Goal: Information Seeking & Learning: Learn about a topic

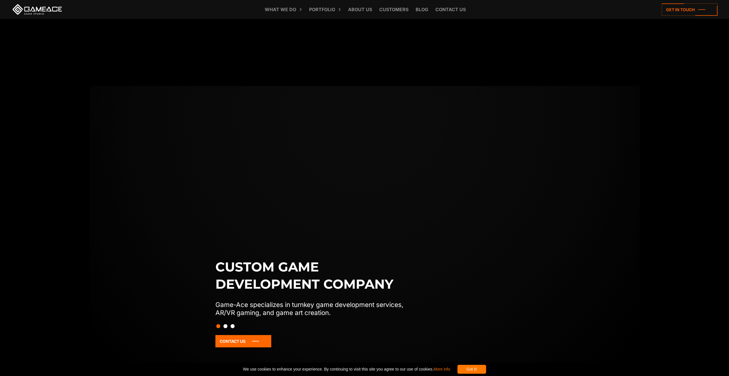
drag, startPoint x: 344, startPoint y: 195, endPoint x: 361, endPoint y: 52, distance: 144.5
click at [427, 8] on link "Blog" at bounding box center [422, 9] width 18 height 19
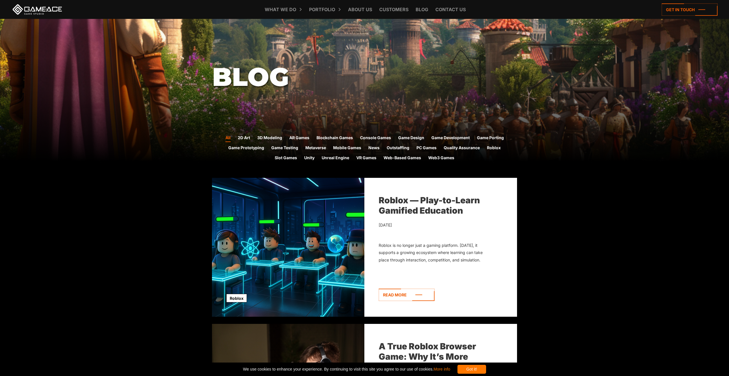
scroll to position [258, 0]
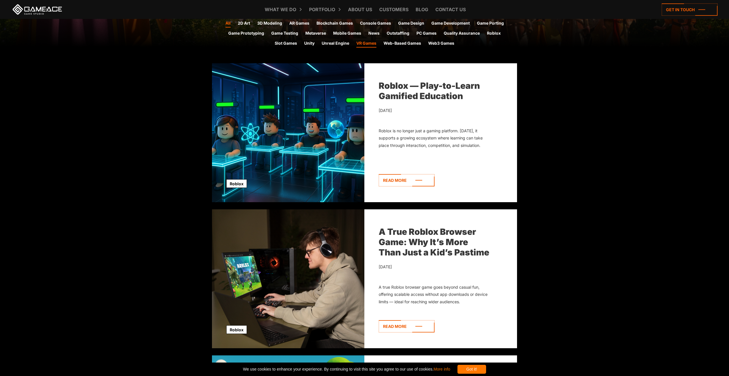
click at [365, 44] on link "VR Games" at bounding box center [366, 43] width 20 height 7
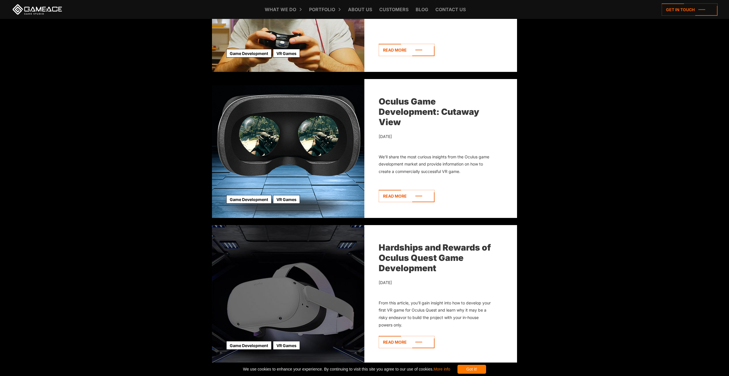
scroll to position [372, 0]
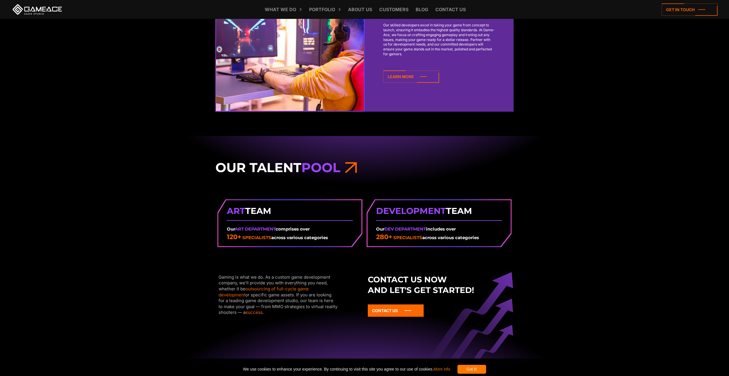
drag, startPoint x: 460, startPoint y: 125, endPoint x: 469, endPoint y: 176, distance: 51.7
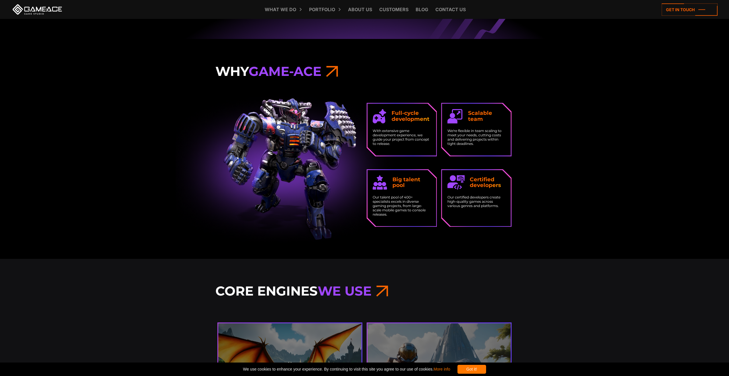
drag, startPoint x: 516, startPoint y: 153, endPoint x: 517, endPoint y: 172, distance: 19.5
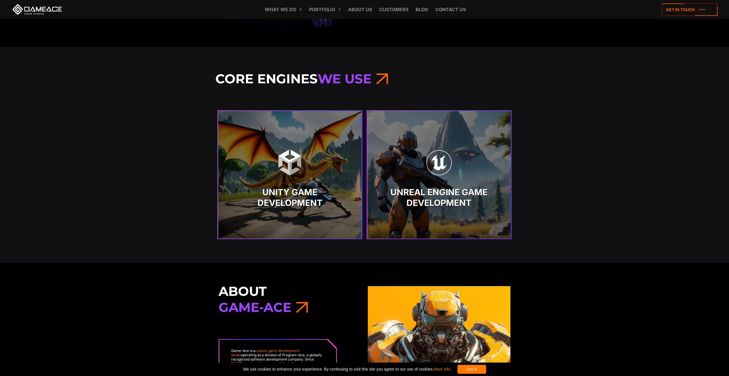
drag, startPoint x: 532, startPoint y: 133, endPoint x: 531, endPoint y: 159, distance: 26.3
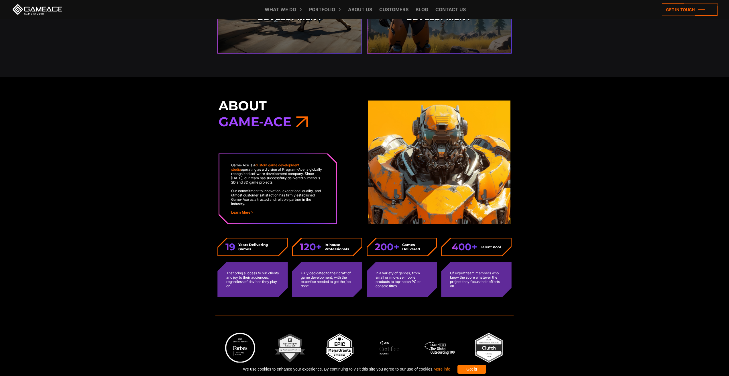
drag, startPoint x: 534, startPoint y: 114, endPoint x: 533, endPoint y: 157, distance: 43.2
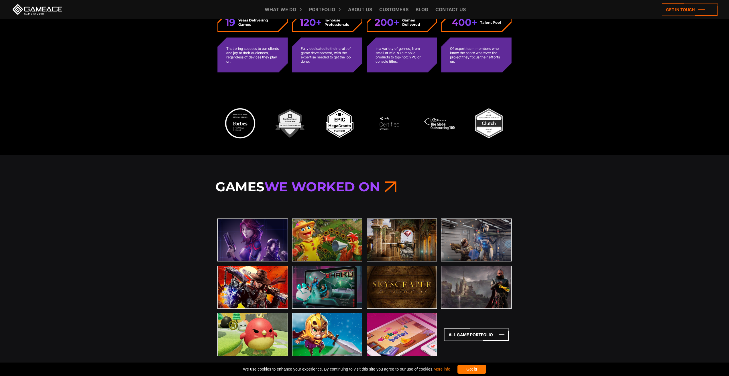
scroll to position [1785, 0]
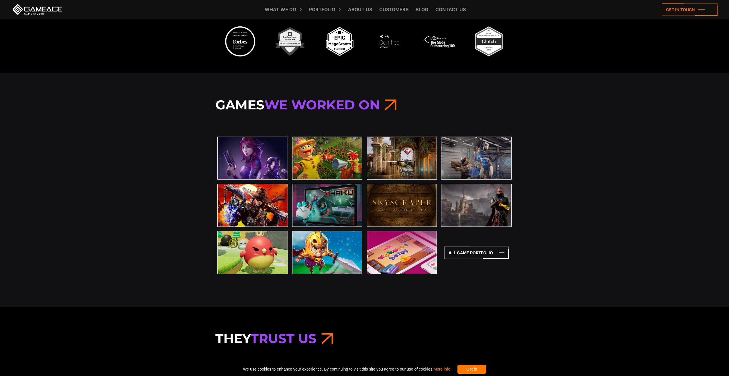
drag, startPoint x: 534, startPoint y: 135, endPoint x: 530, endPoint y: 165, distance: 30.6
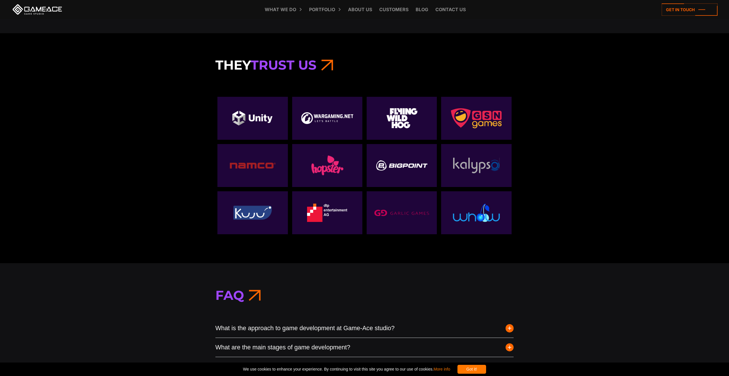
drag, startPoint x: 544, startPoint y: 103, endPoint x: 552, endPoint y: 145, distance: 43.4
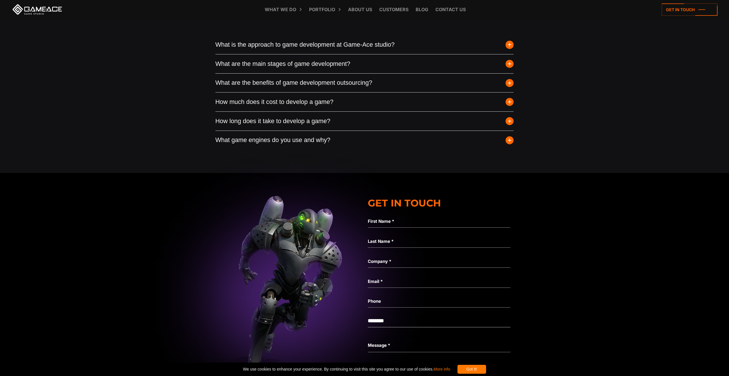
drag, startPoint x: 555, startPoint y: 112, endPoint x: 557, endPoint y: 162, distance: 50.1
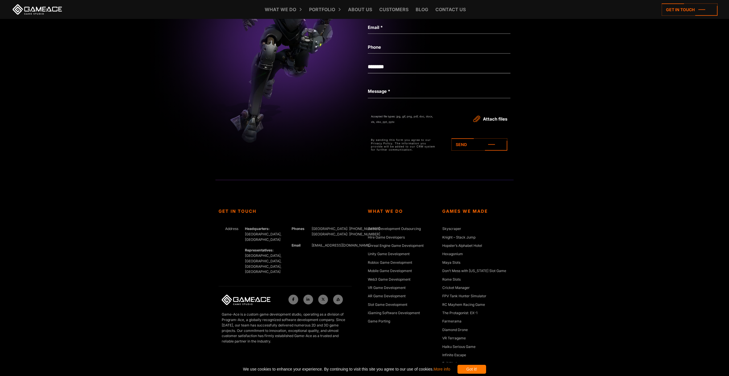
scroll to position [2623, 0]
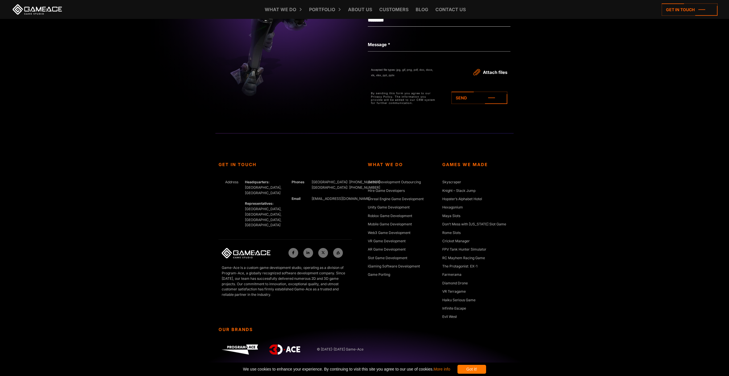
drag, startPoint x: 579, startPoint y: 123, endPoint x: 582, endPoint y: 180, distance: 56.2
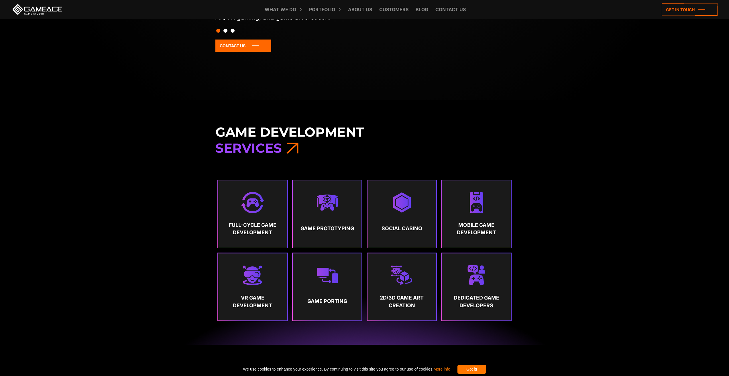
scroll to position [0, 0]
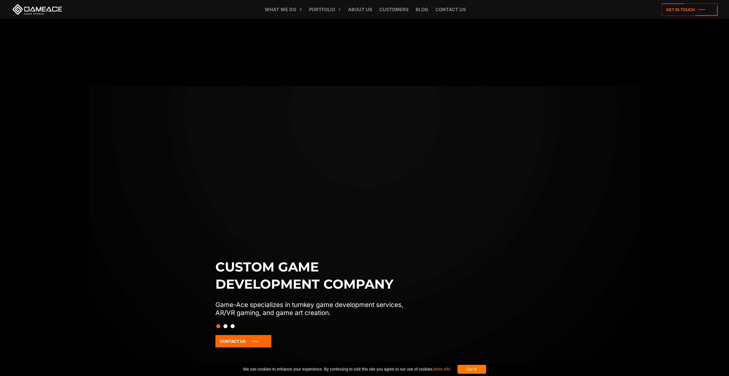
drag, startPoint x: 564, startPoint y: 152, endPoint x: 564, endPoint y: 86, distance: 65.6
